Goal: Check status: Check status

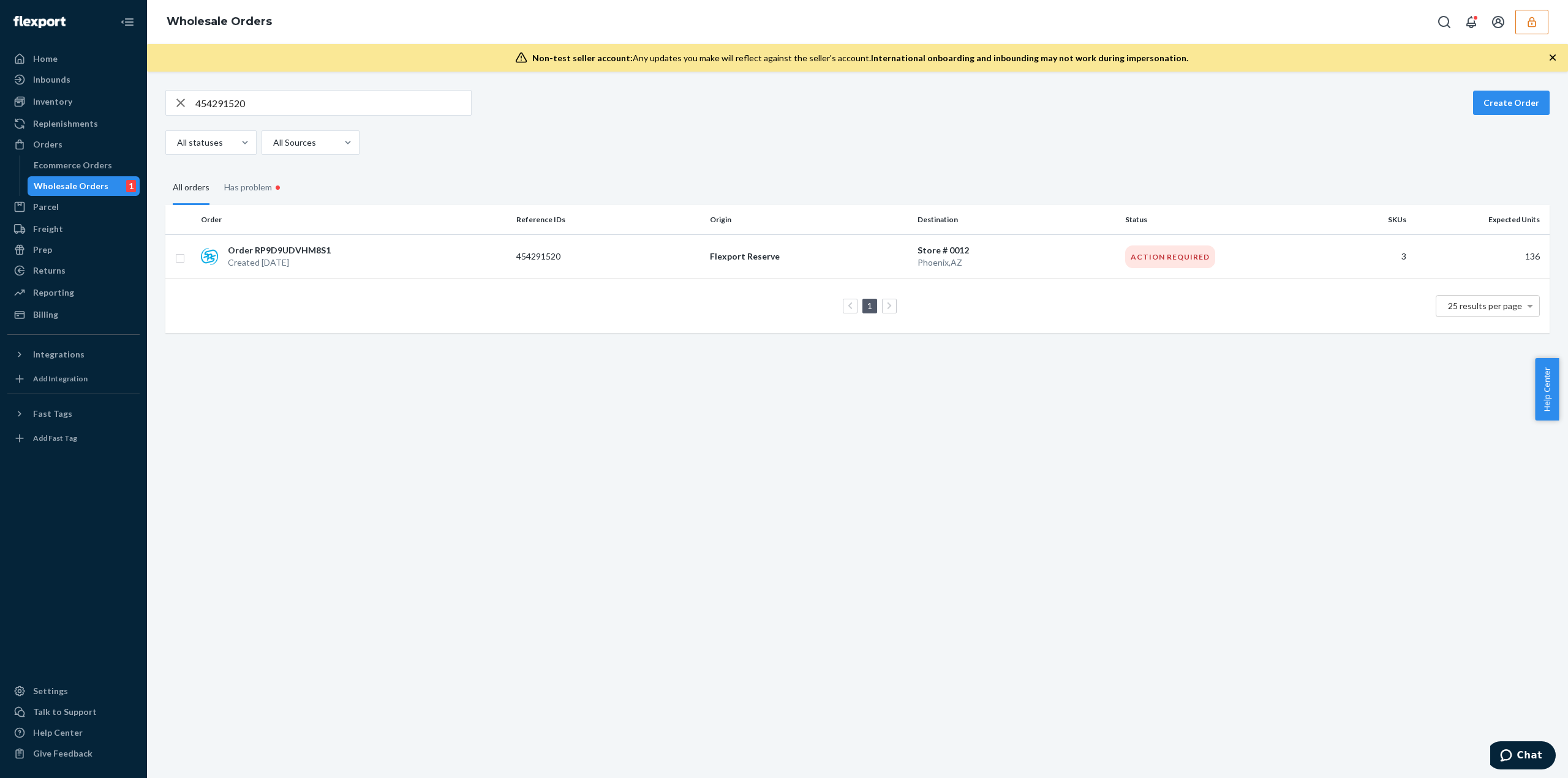
click at [1535, 22] on icon "button" at bounding box center [1531, 21] width 8 height 11
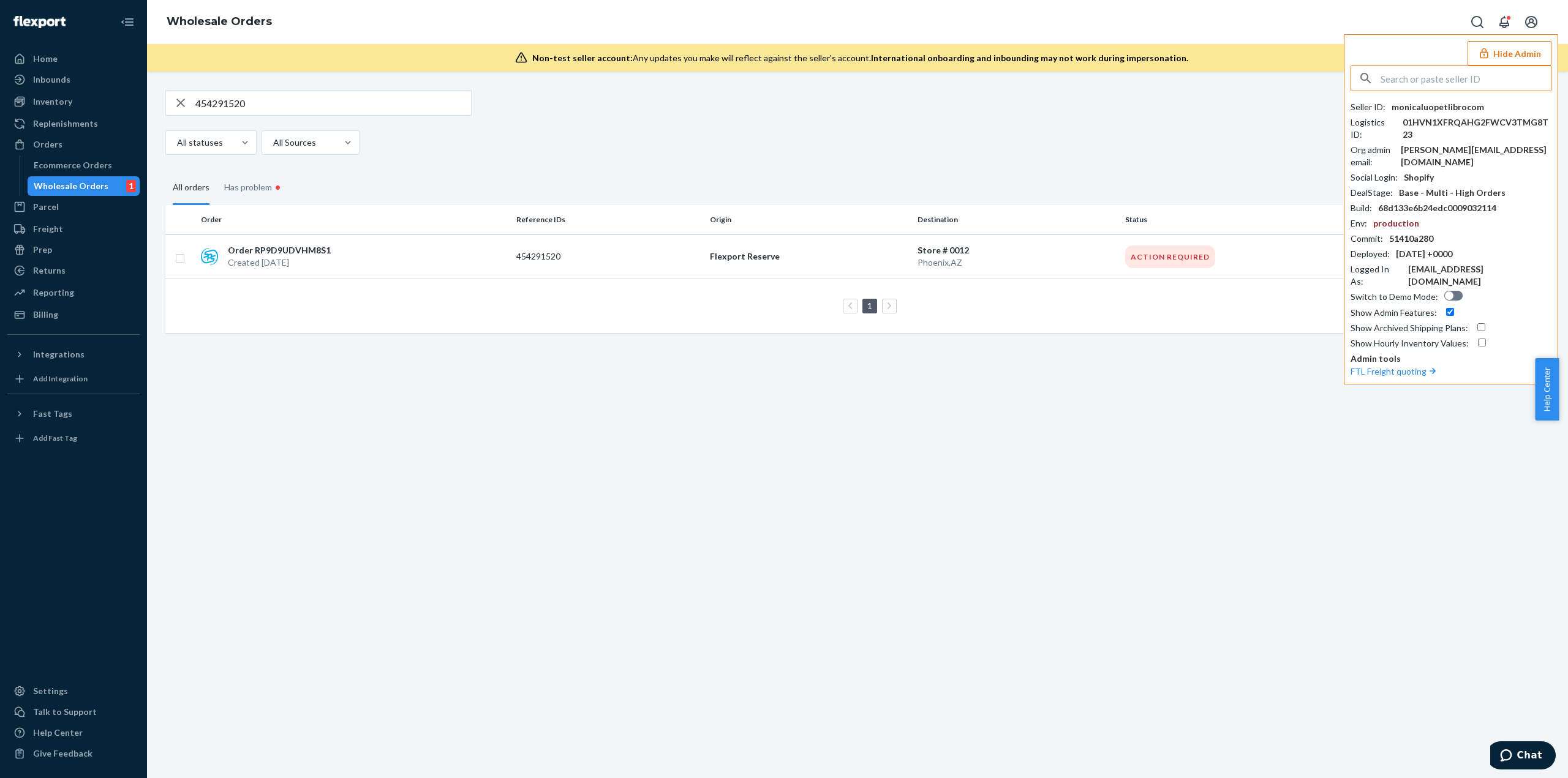
click at [1461, 81] on input "text" at bounding box center [1466, 78] width 170 height 25
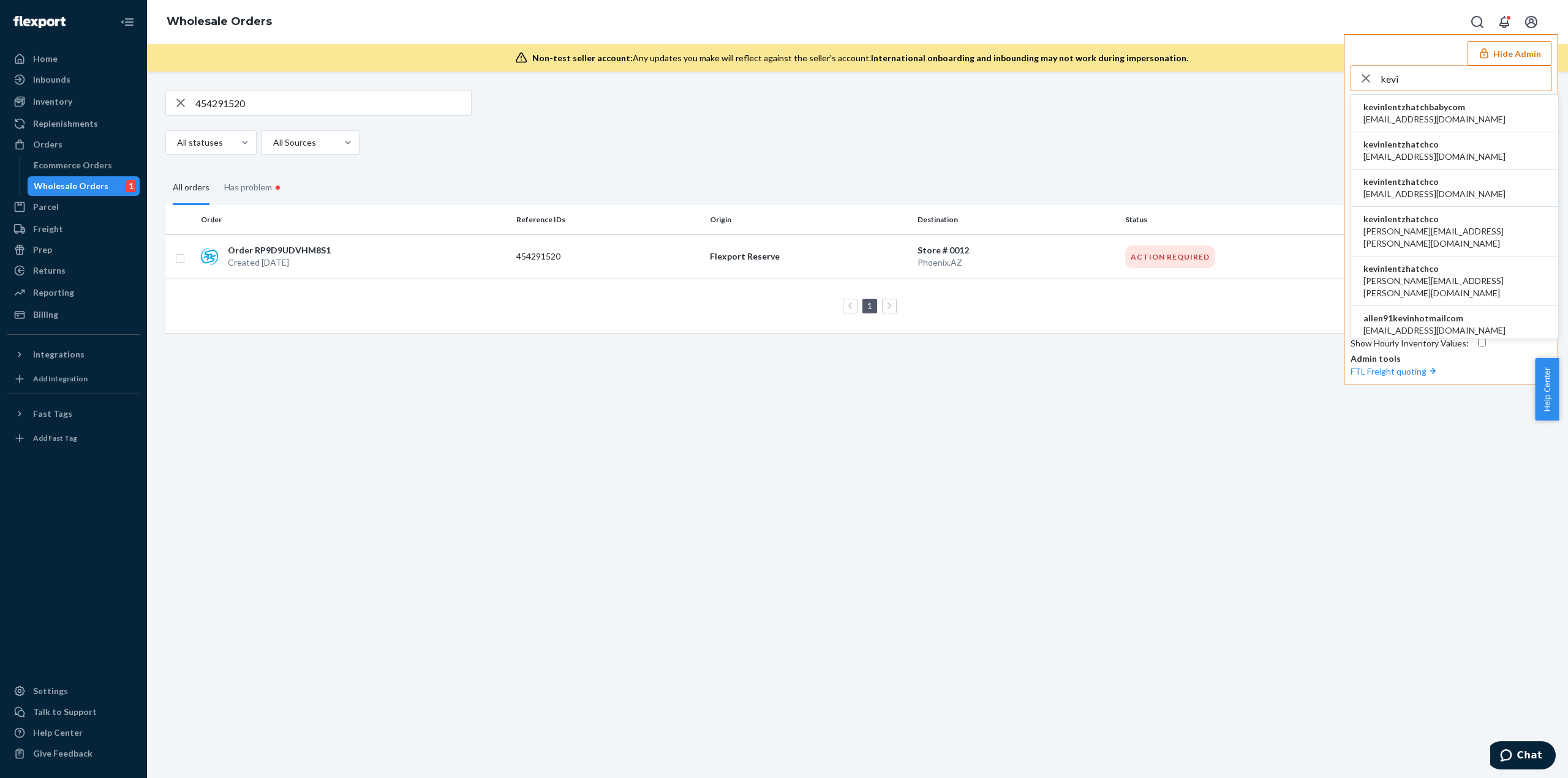
type input "kevi"
click at [1448, 144] on li "kevinlentzhatchco abhi@hatch.co" at bounding box center [1455, 151] width 207 height 37
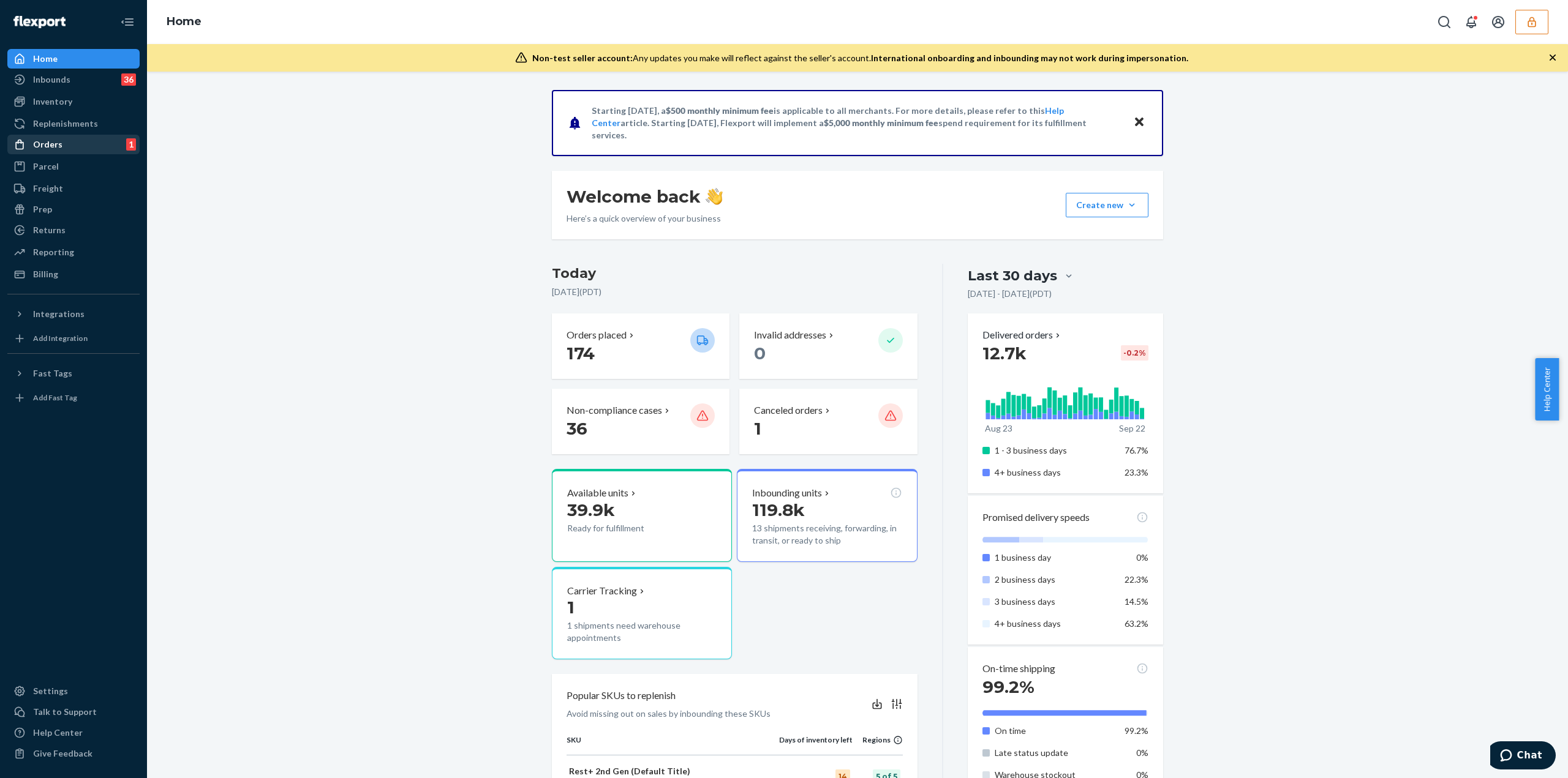
click at [40, 142] on div "Orders" at bounding box center [48, 144] width 30 height 12
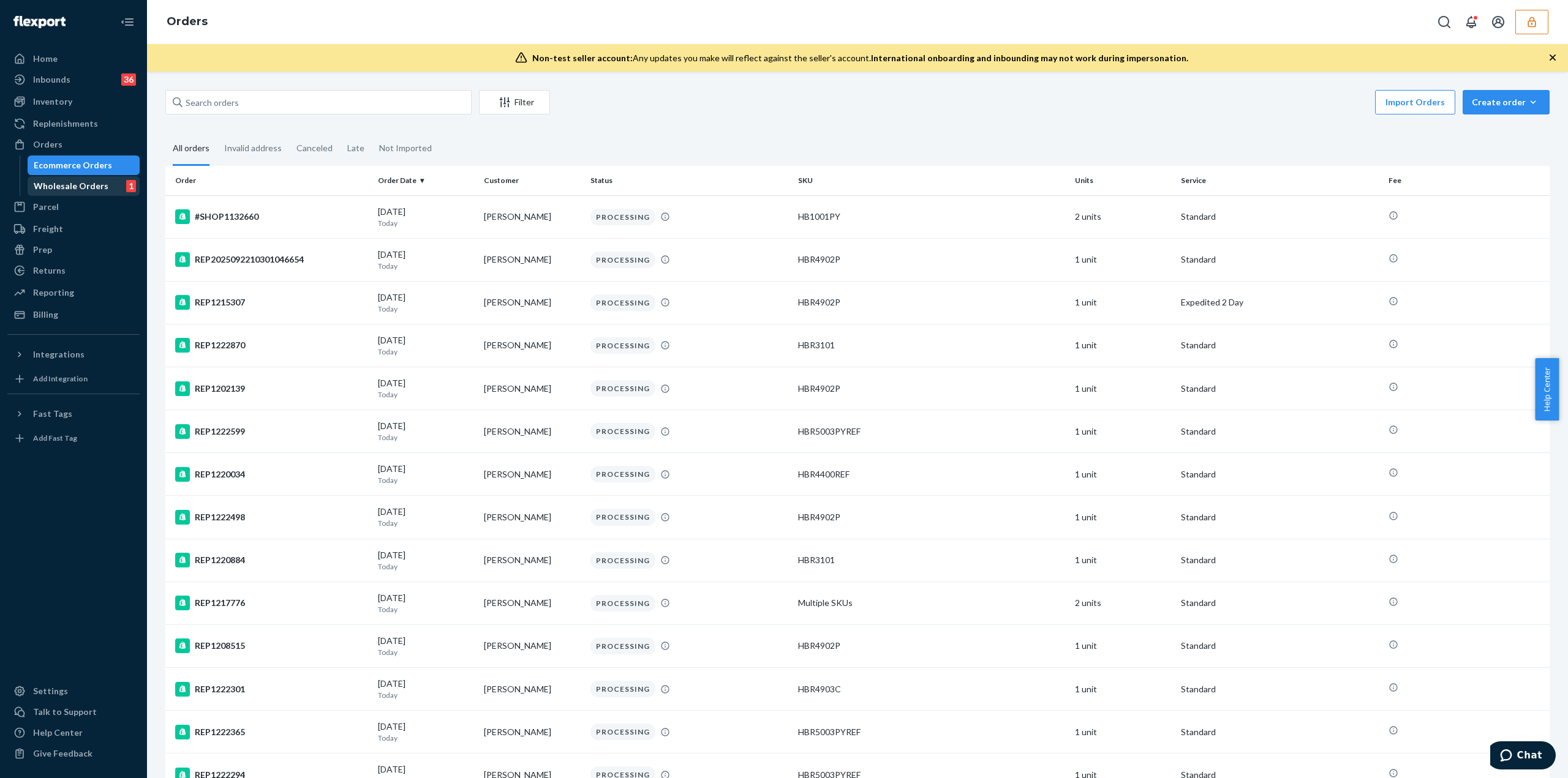
click at [43, 191] on div "Wholesale Orders" at bounding box center [71, 186] width 75 height 12
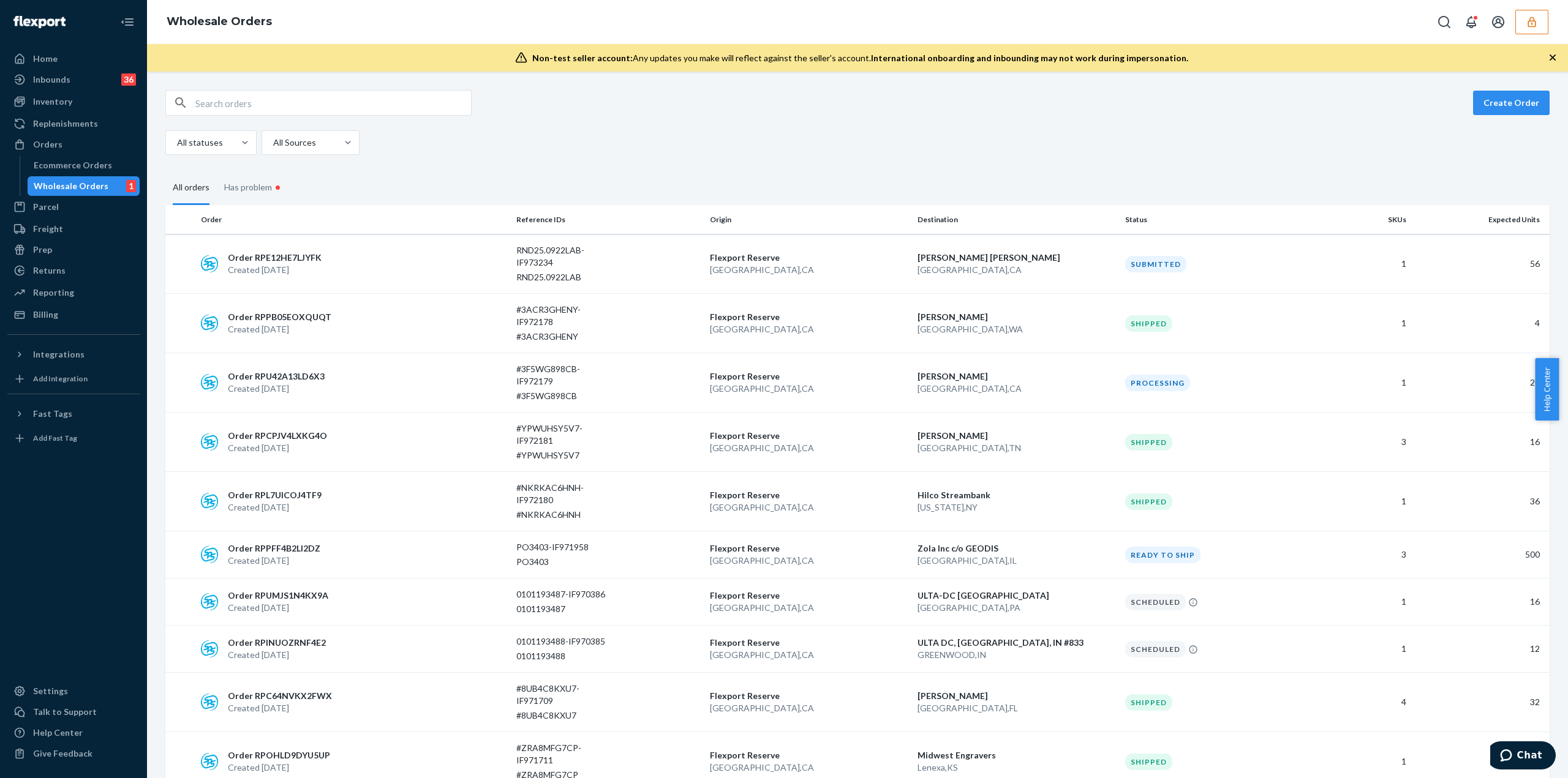
click at [203, 103] on input "text" at bounding box center [332, 103] width 275 height 25
paste input "2633572832"
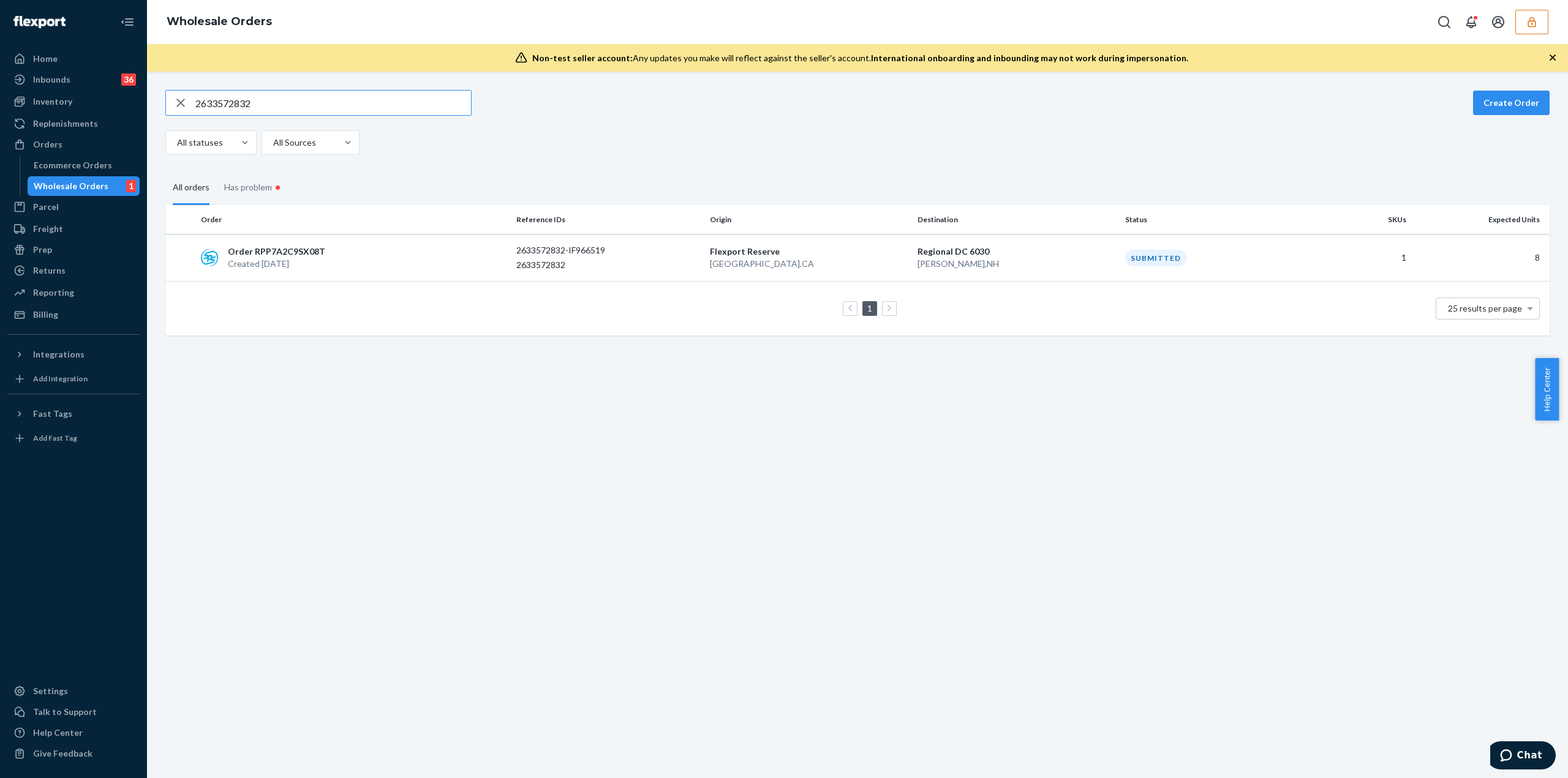
click at [256, 102] on input "2633572832" at bounding box center [332, 103] width 275 height 25
paste input "9933135954"
click at [251, 102] on input "9933135954" at bounding box center [332, 103] width 275 height 25
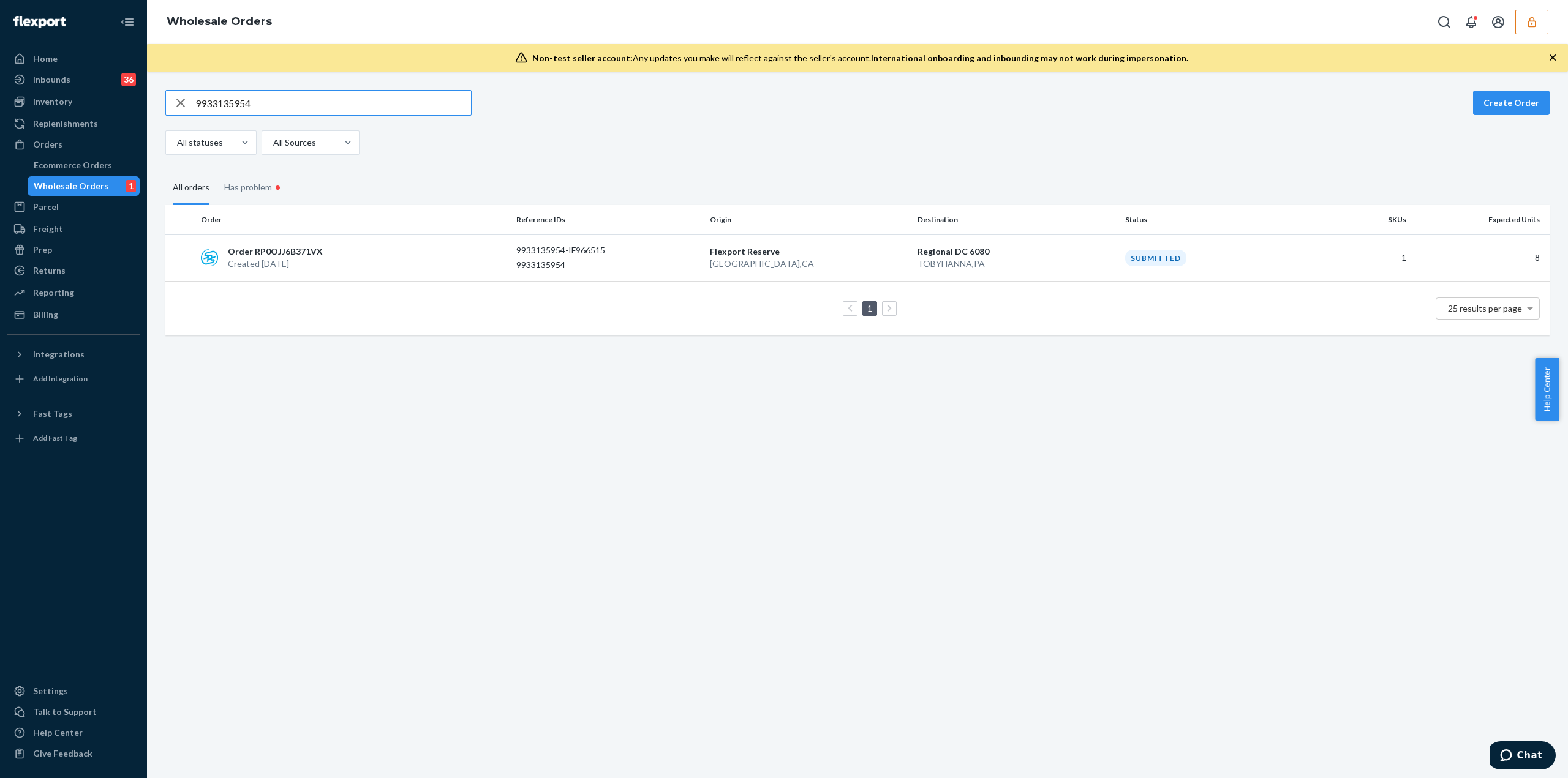
paste input "182917566"
type input "9182917566"
click at [638, 267] on div "9182917566" at bounding box center [608, 265] width 184 height 12
